Goal: Information Seeking & Learning: Learn about a topic

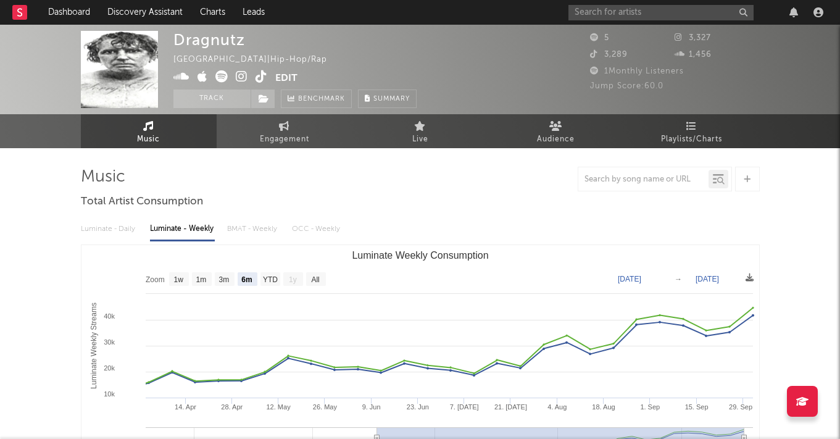
select select "6m"
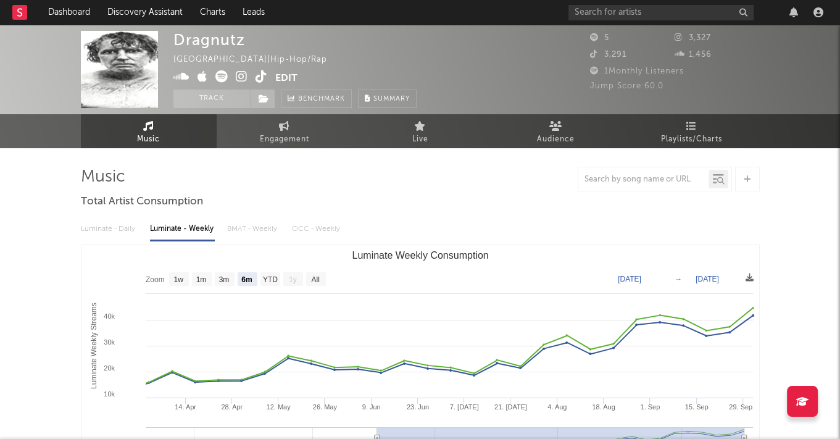
click at [105, 232] on div "Luminate - Daily Luminate - Weekly BMAT - Weekly OCC - Weekly" at bounding box center [420, 229] width 679 height 21
click at [109, 225] on div "Luminate - Daily Luminate - Weekly BMAT - Weekly OCC - Weekly" at bounding box center [420, 229] width 679 height 21
click at [126, 237] on div "Luminate - Daily Luminate - Weekly BMAT - Weekly OCC - Weekly" at bounding box center [420, 229] width 679 height 21
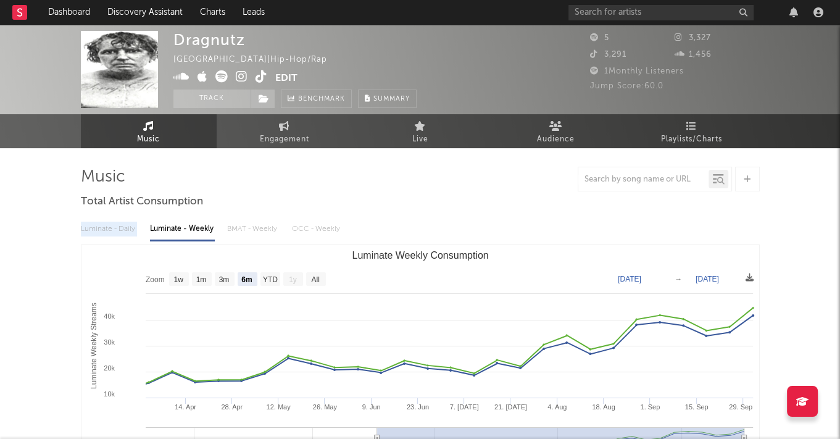
click at [126, 237] on div "Luminate - Daily Luminate - Weekly BMAT - Weekly OCC - Weekly" at bounding box center [420, 229] width 679 height 21
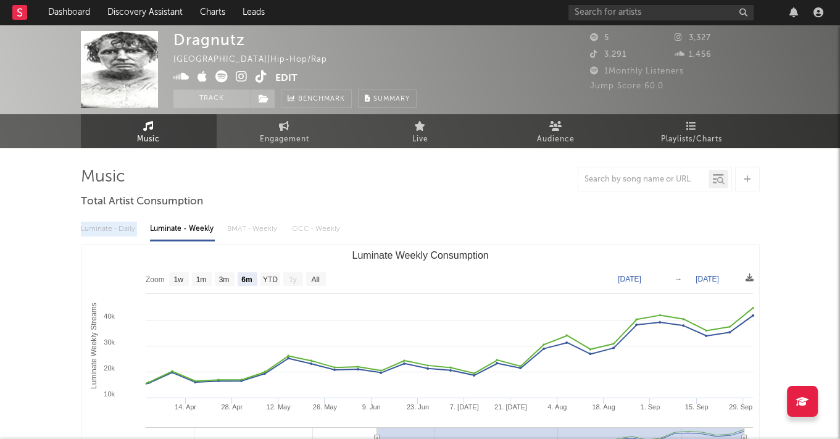
click at [126, 237] on div "Luminate - Daily Luminate - Weekly BMAT - Weekly OCC - Weekly" at bounding box center [420, 229] width 679 height 21
click at [176, 277] on text "1w" at bounding box center [179, 279] width 10 height 9
select select "1w"
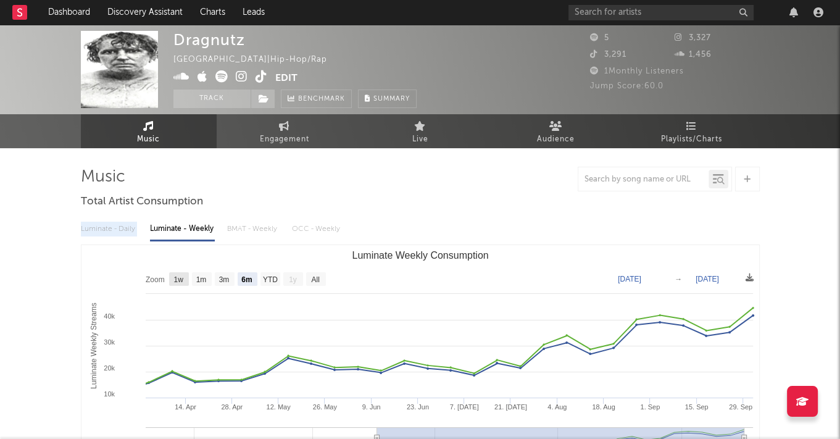
type input "2025-09-26"
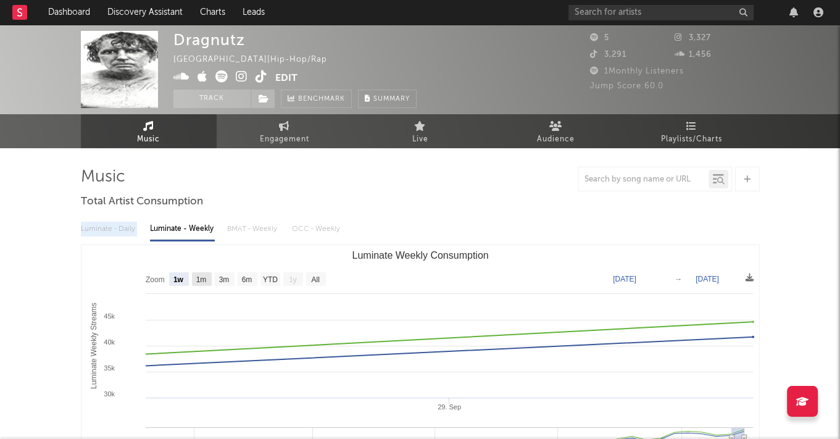
click at [211, 275] on rect "Luminate Weekly Consumption" at bounding box center [202, 279] width 20 height 14
select select "1m"
type input "2025-09-02"
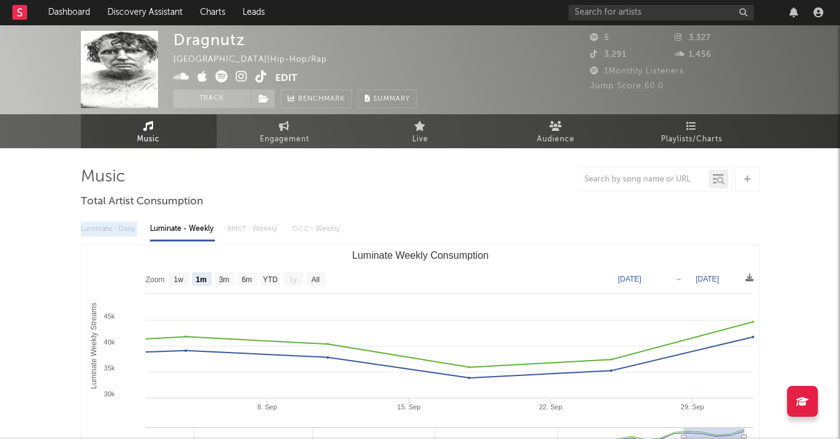
click at [108, 234] on div "Luminate - Daily Luminate - Weekly BMAT - Weekly OCC - Weekly" at bounding box center [420, 229] width 679 height 21
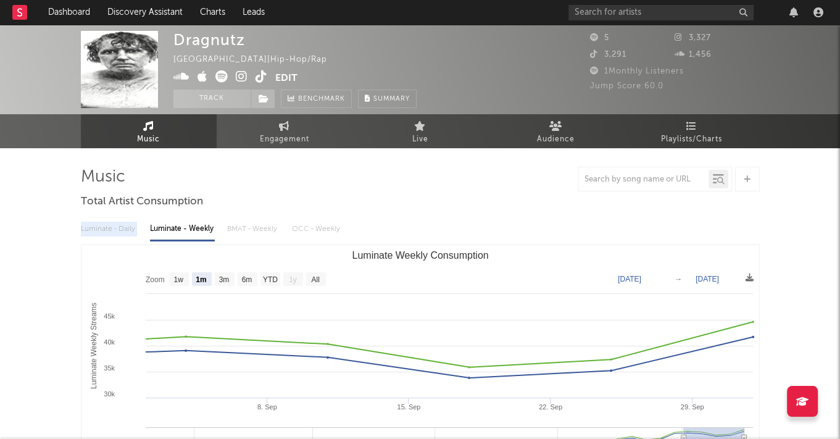
click at [108, 234] on div "Luminate - Daily Luminate - Weekly BMAT - Weekly OCC - Weekly" at bounding box center [420, 229] width 679 height 21
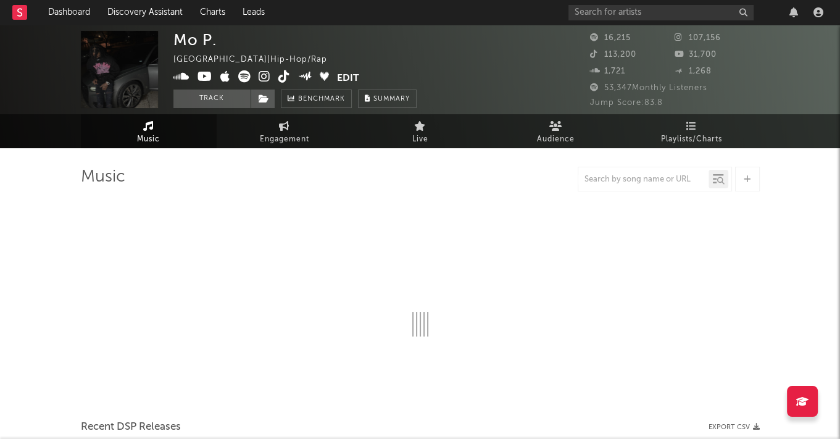
select select "6m"
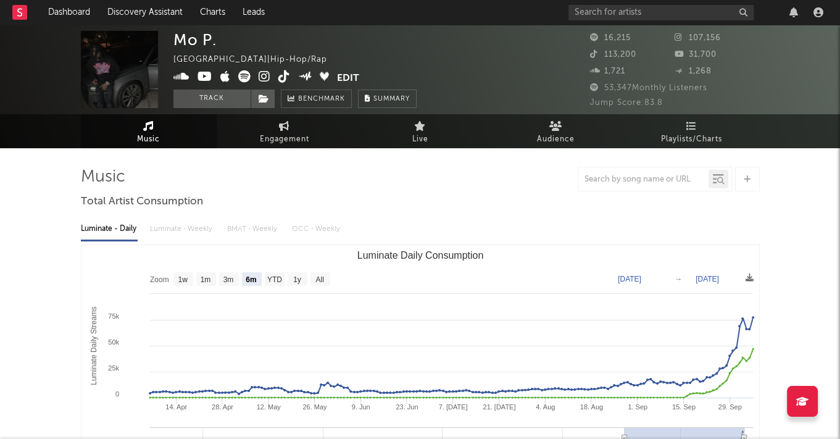
click at [264, 76] on icon at bounding box center [265, 76] width 12 height 12
click at [285, 76] on icon at bounding box center [284, 76] width 12 height 12
click at [263, 78] on icon at bounding box center [265, 76] width 12 height 12
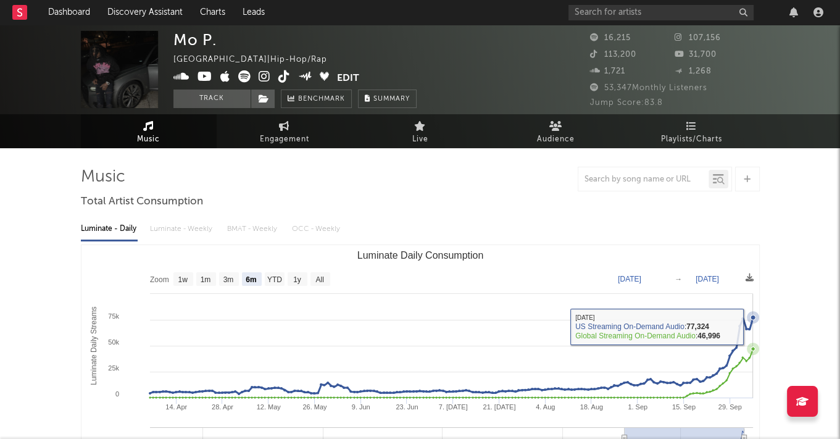
click at [753, 319] on icon "Luminate Daily Consumption" at bounding box center [752, 317] width 5 height 5
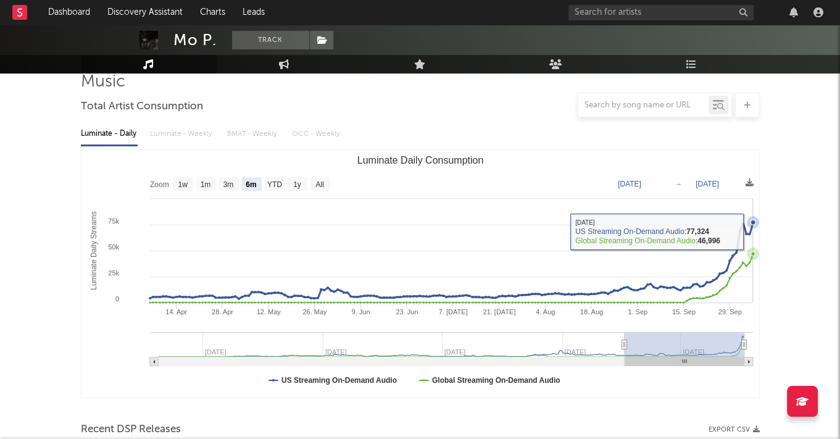
scroll to position [96, 0]
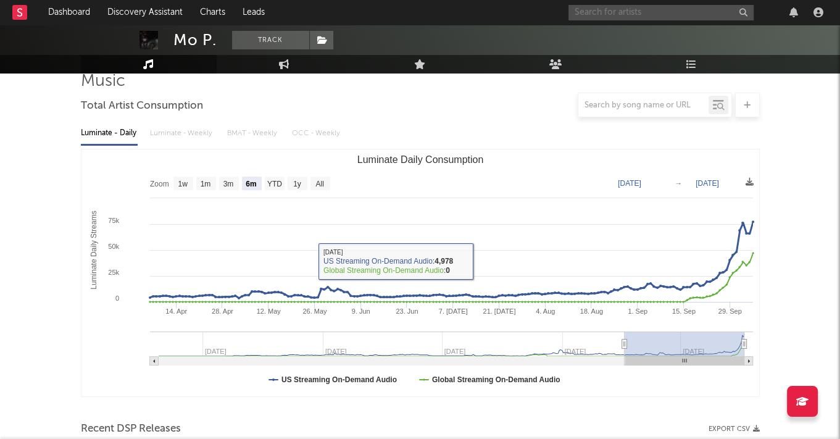
click at [634, 8] on input "text" at bounding box center [661, 12] width 185 height 15
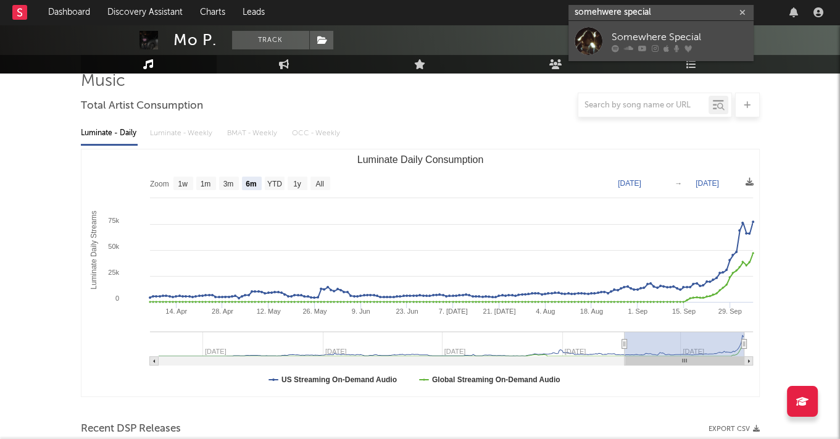
type input "somehwere special"
click at [649, 30] on div "Somewhere Special" at bounding box center [680, 37] width 136 height 15
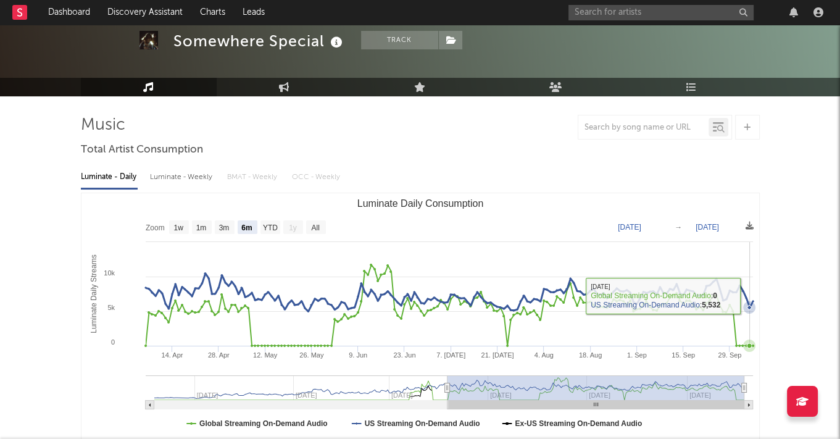
scroll to position [52, 0]
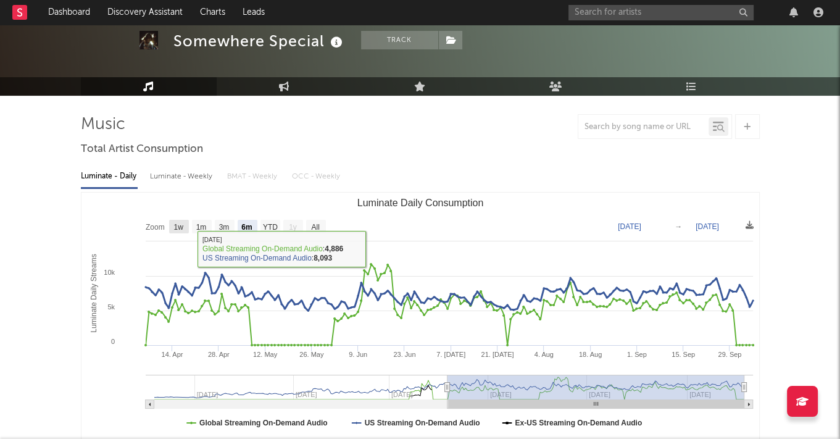
click at [180, 227] on text "1w" at bounding box center [179, 227] width 10 height 9
select select "1w"
type input "2025-09-30"
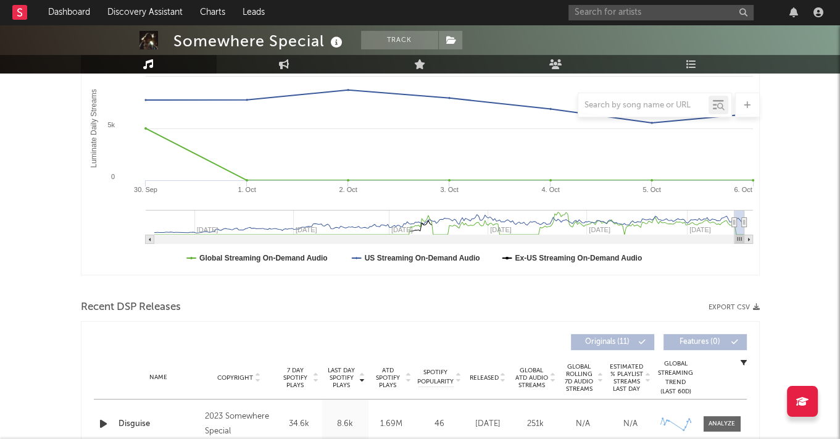
scroll to position [0, 0]
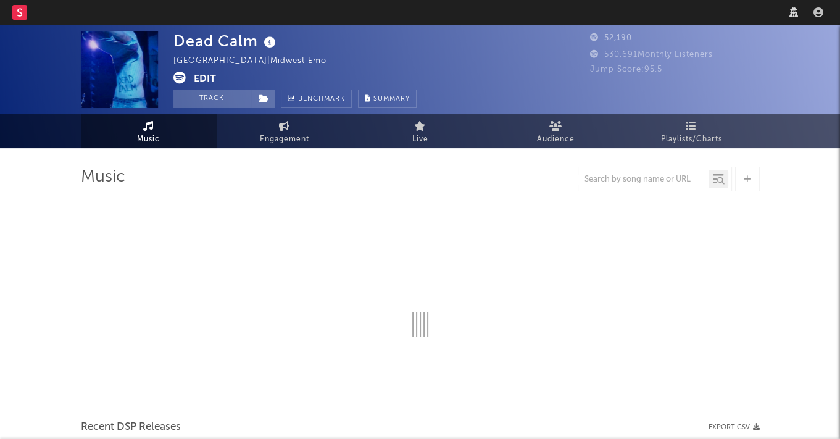
select select "6m"
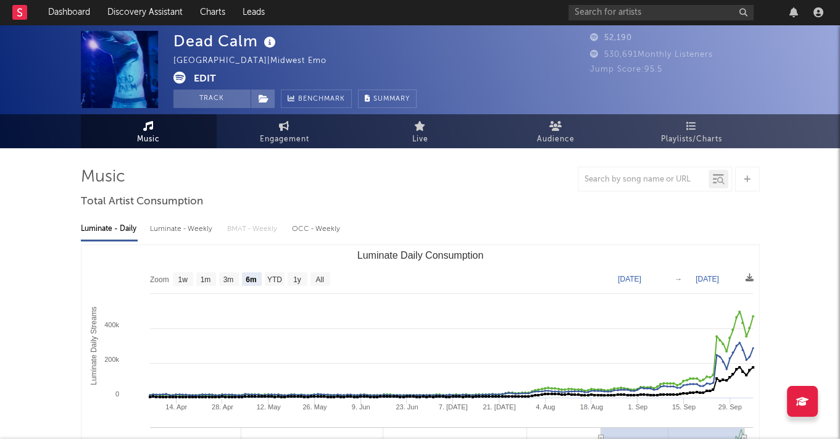
click at [177, 78] on icon at bounding box center [180, 78] width 12 height 12
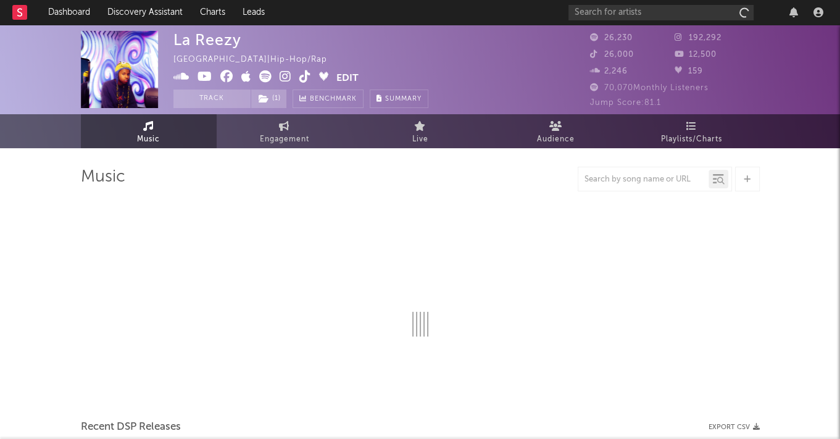
select select "6m"
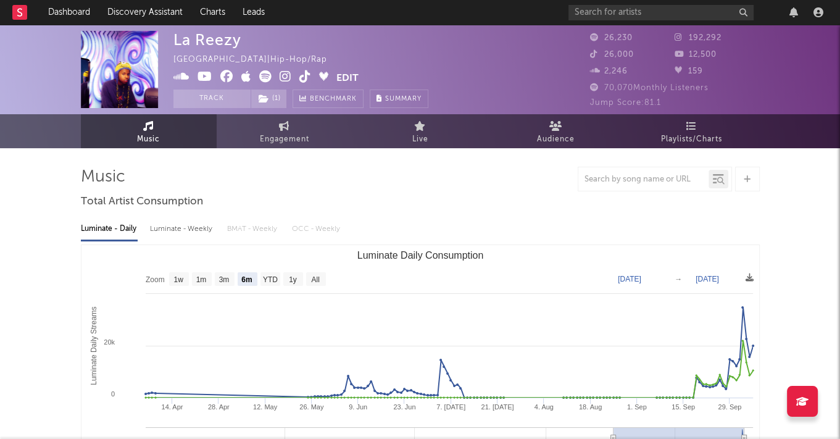
click at [284, 82] on icon at bounding box center [286, 76] width 12 height 12
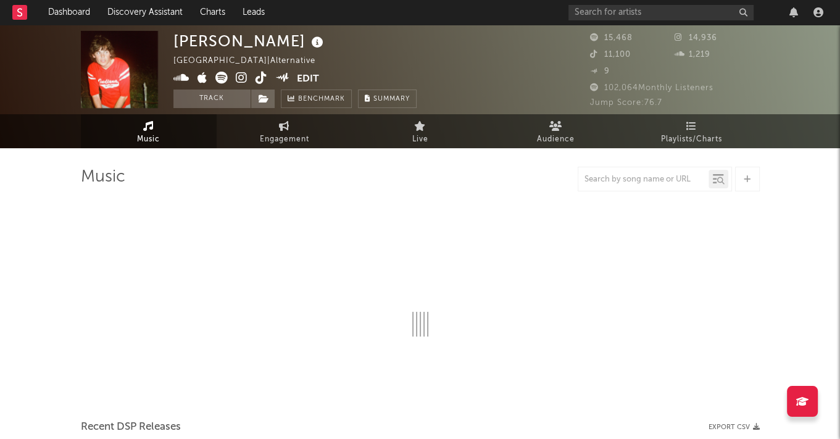
select select "6m"
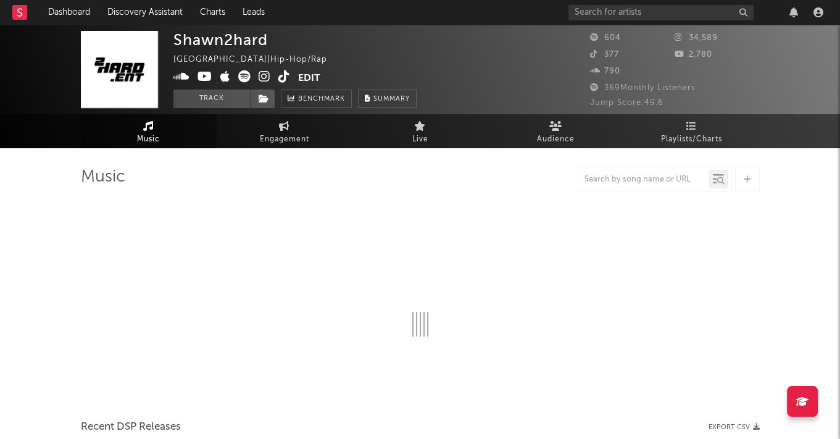
select select "6m"
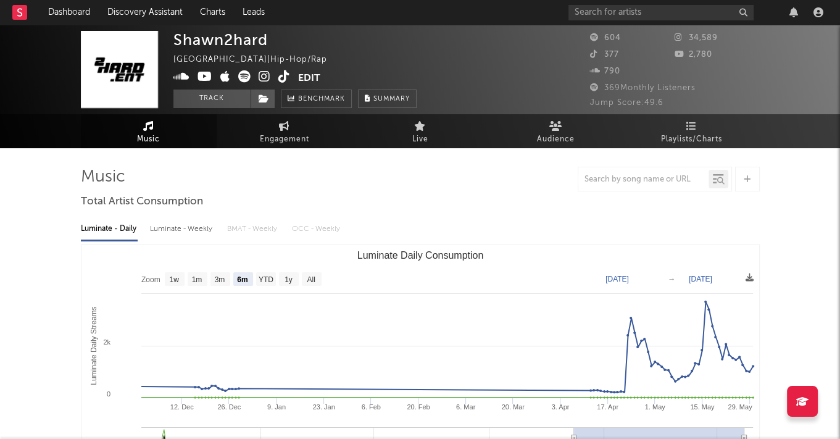
click at [263, 74] on icon at bounding box center [265, 76] width 12 height 12
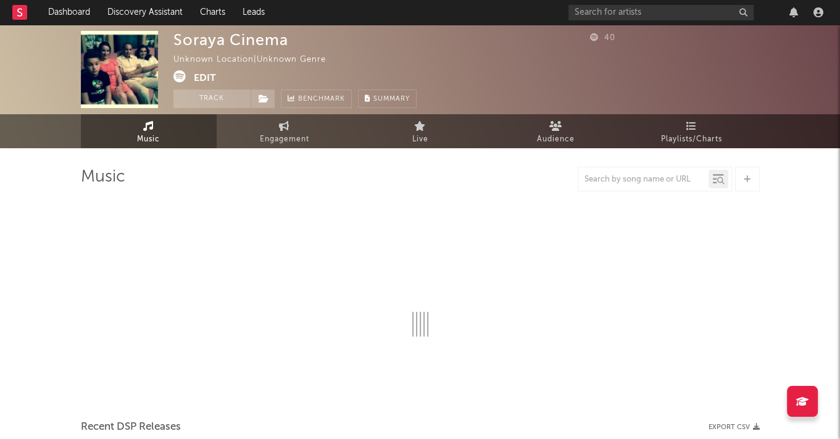
select select "1w"
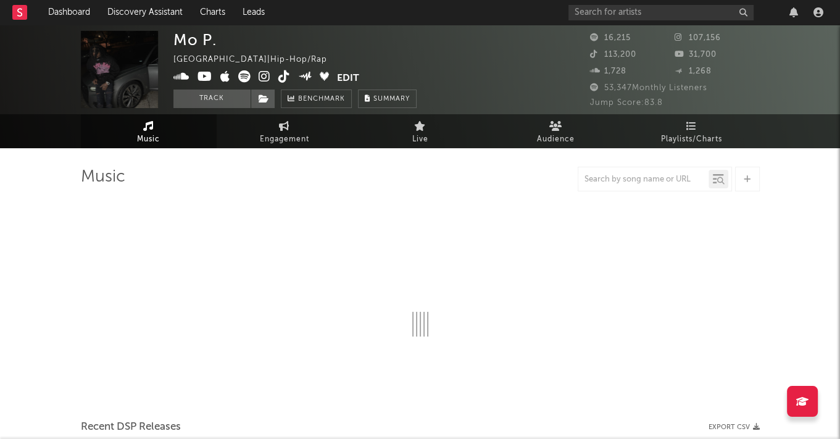
select select "6m"
